Goal: Check status: Check status

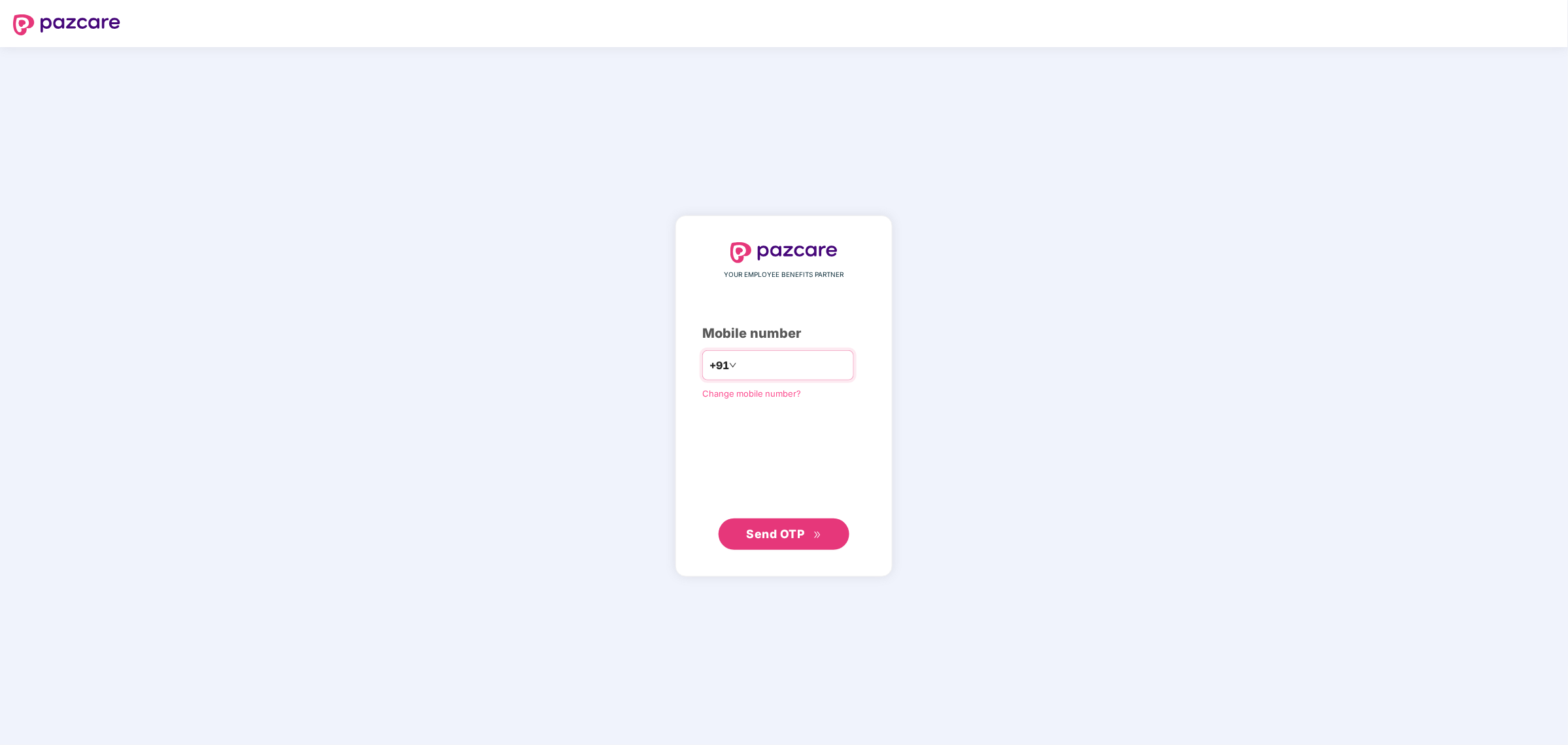
type input "**********"
click at [805, 528] on span "Send OTP" at bounding box center [784, 534] width 76 height 19
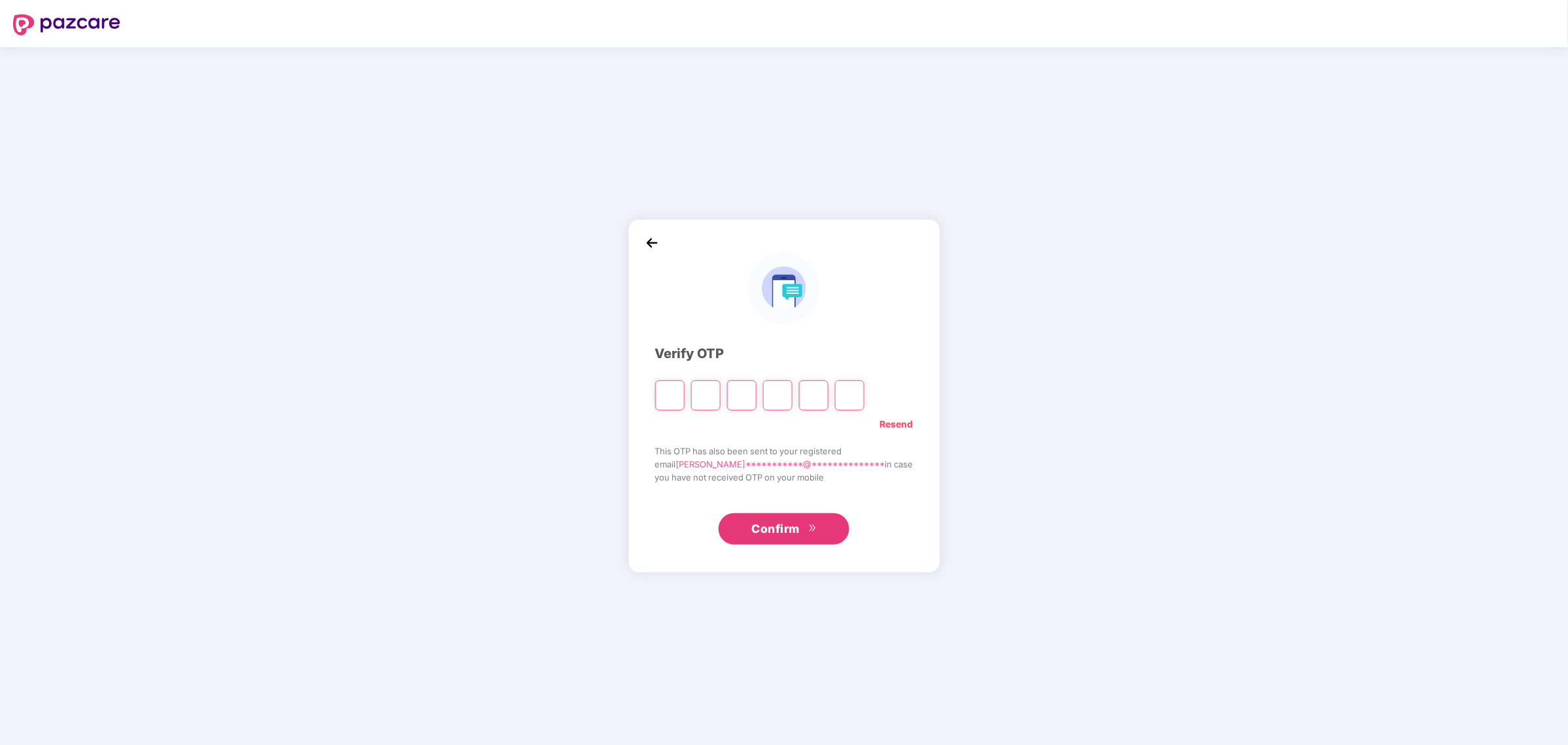
type input "*"
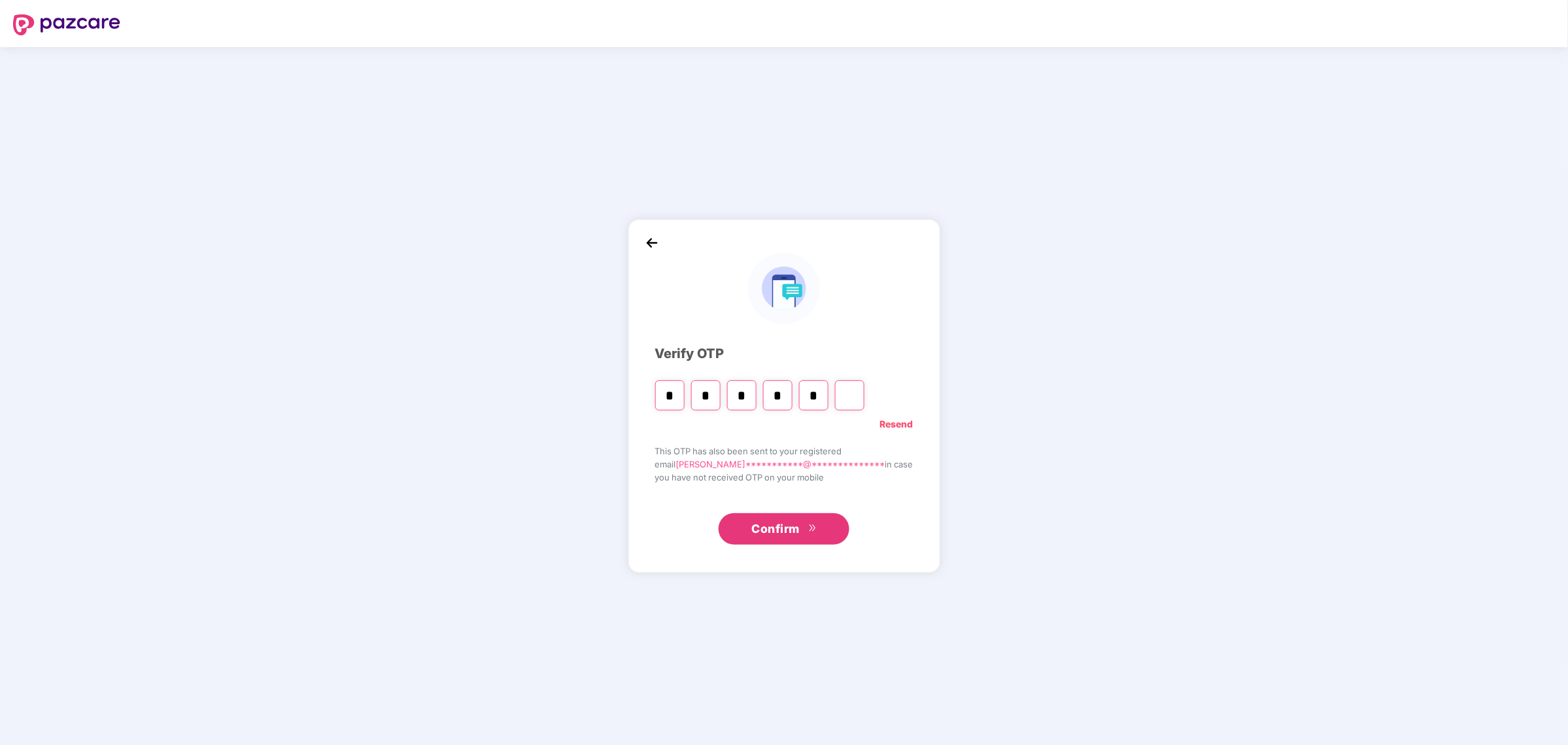
type input "*"
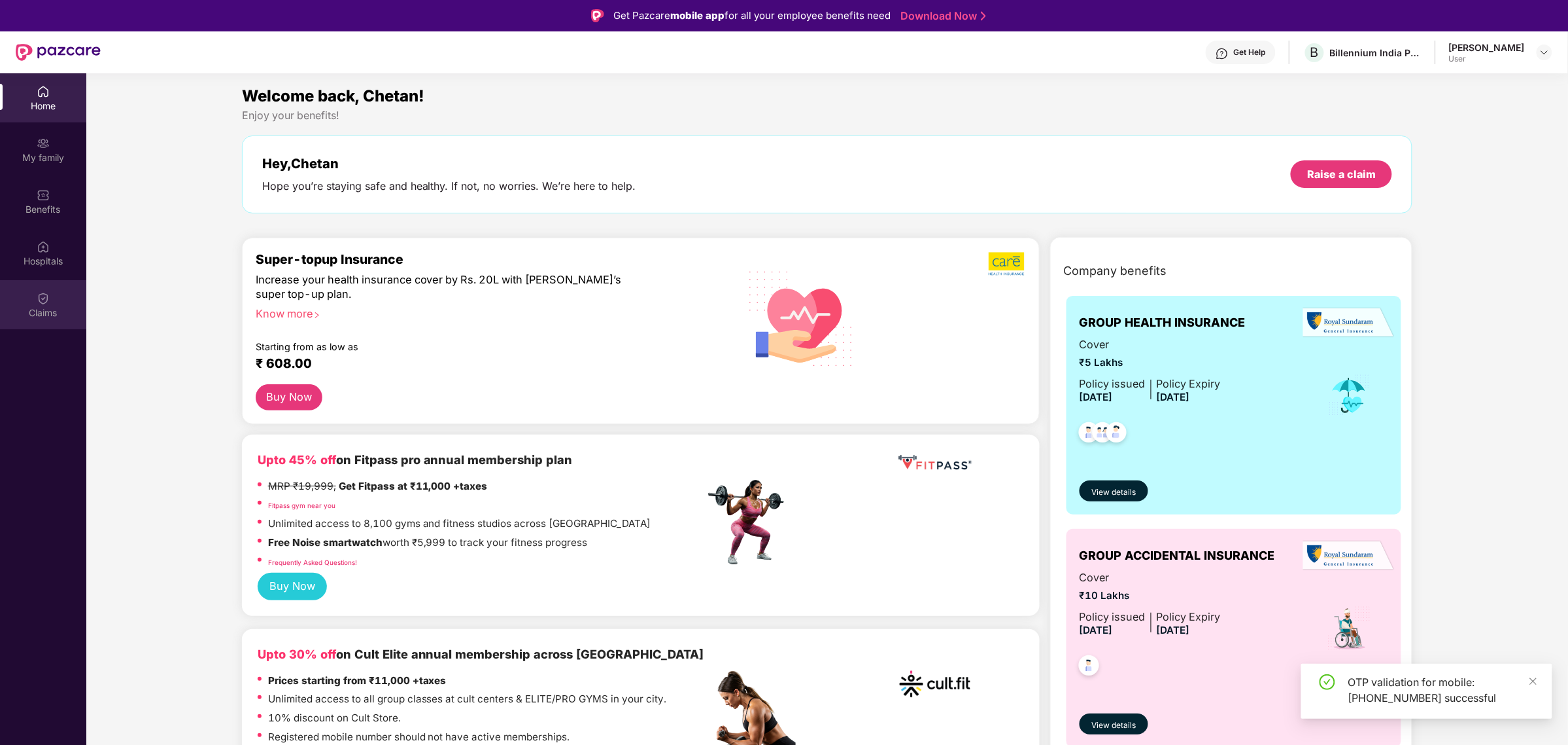
click at [46, 328] on div "Claims" at bounding box center [43, 305] width 86 height 49
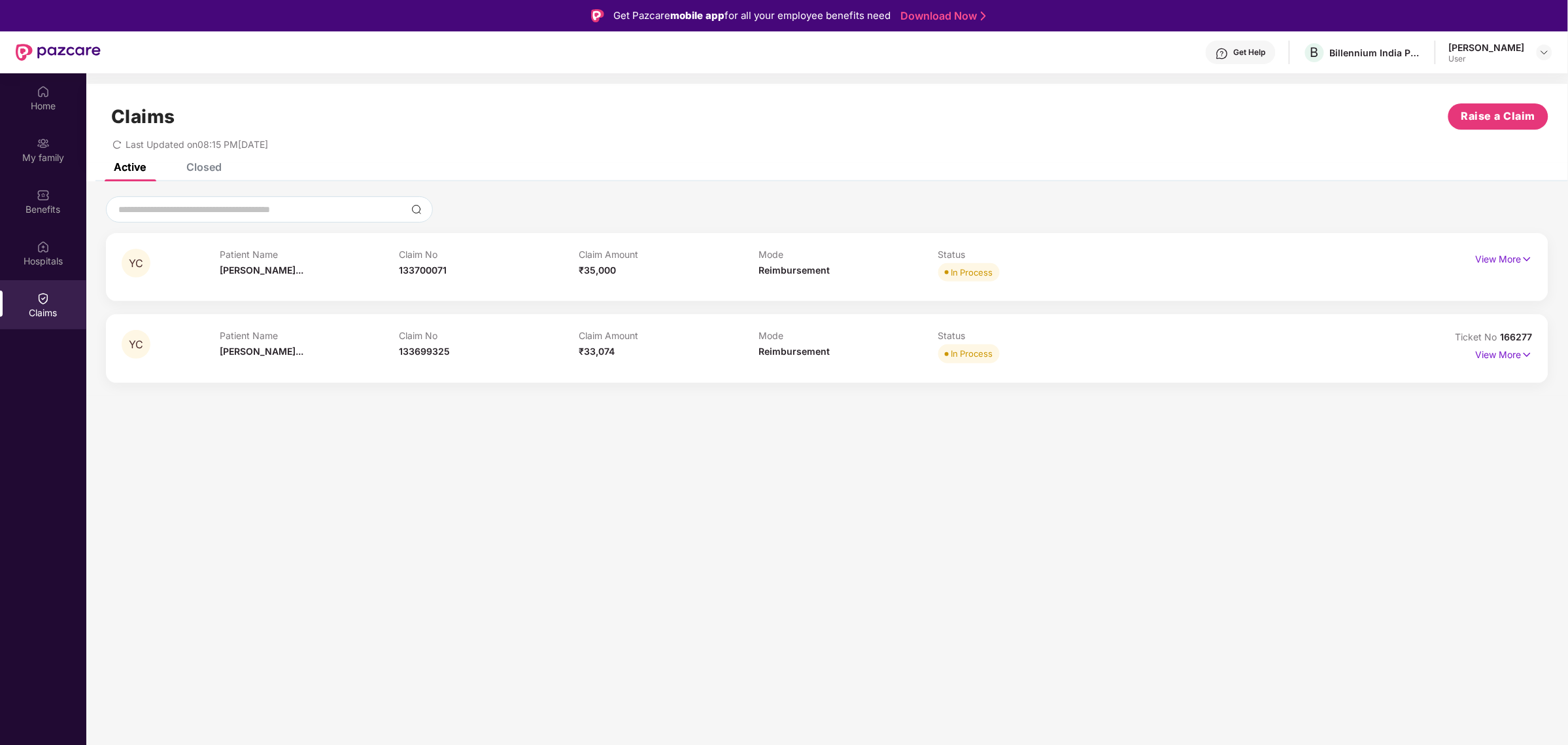
click at [927, 357] on div "Mode Reimbursement" at bounding box center [848, 348] width 180 height 36
click at [1505, 351] on p "View More" at bounding box center [1504, 353] width 57 height 18
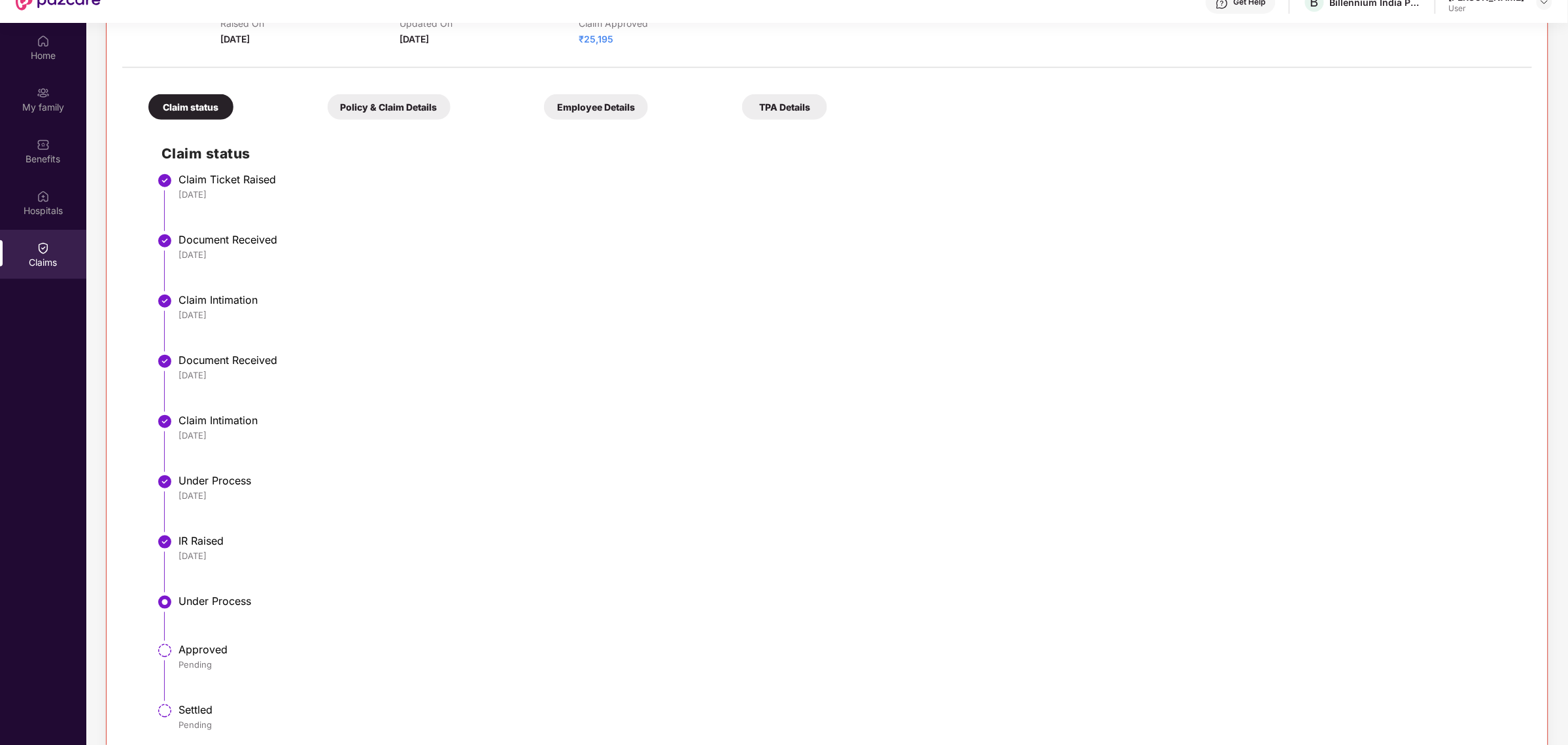
scroll to position [74, 0]
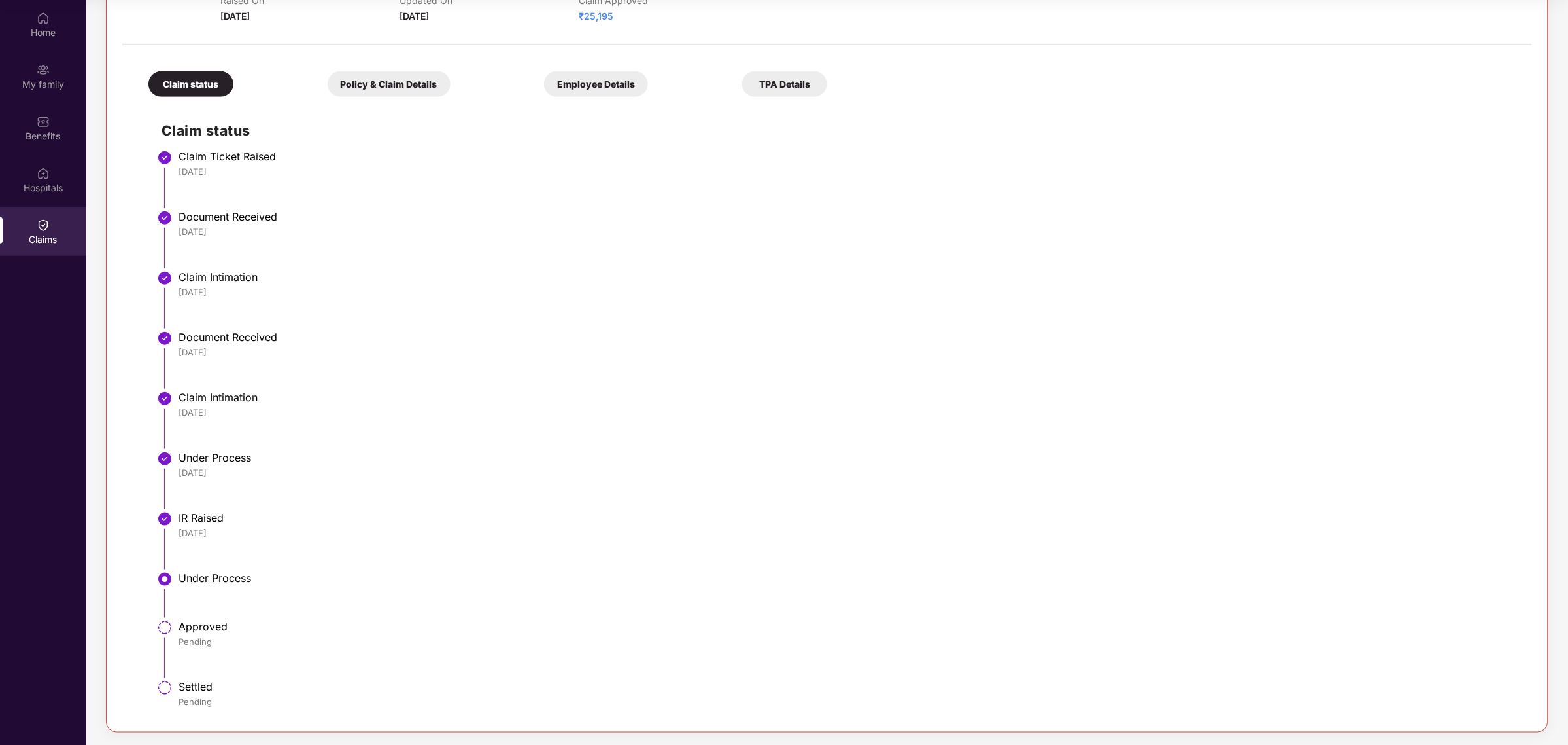
click at [160, 638] on div "Claim status Claim Ticket Raised [DATE] Document Received [DATE] Claim Intimati…" at bounding box center [827, 409] width 1384 height 612
click at [167, 630] on img at bounding box center [165, 627] width 16 height 16
click at [167, 629] on img at bounding box center [165, 627] width 16 height 16
click at [179, 592] on li "Under Process" at bounding box center [840, 600] width 1358 height 48
click at [394, 147] on div "Claim status Claim Ticket Raised [DATE] Document Received [DATE] Claim Intimati…" at bounding box center [827, 409] width 1384 height 612
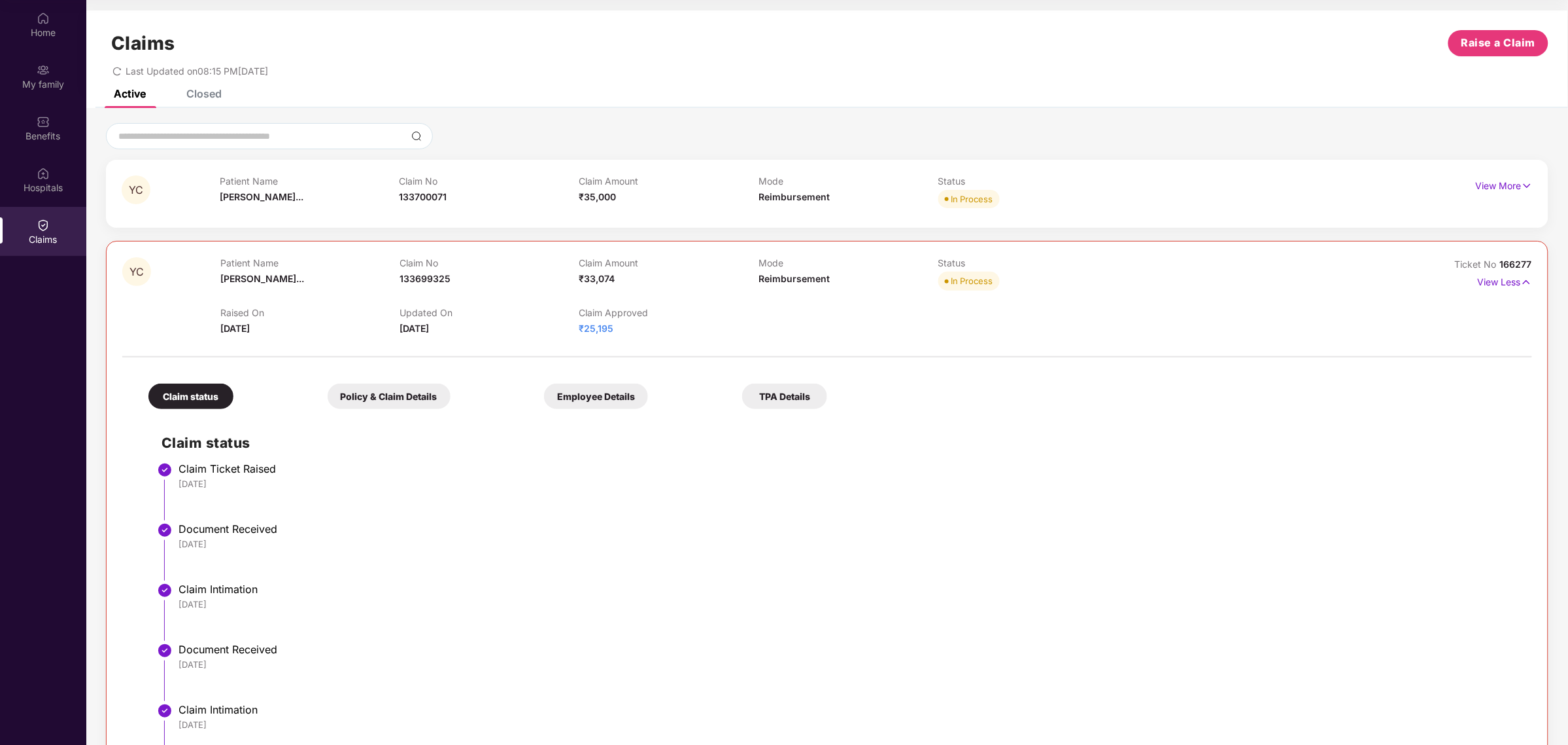
scroll to position [313, 0]
